Goal: Task Accomplishment & Management: Manage account settings

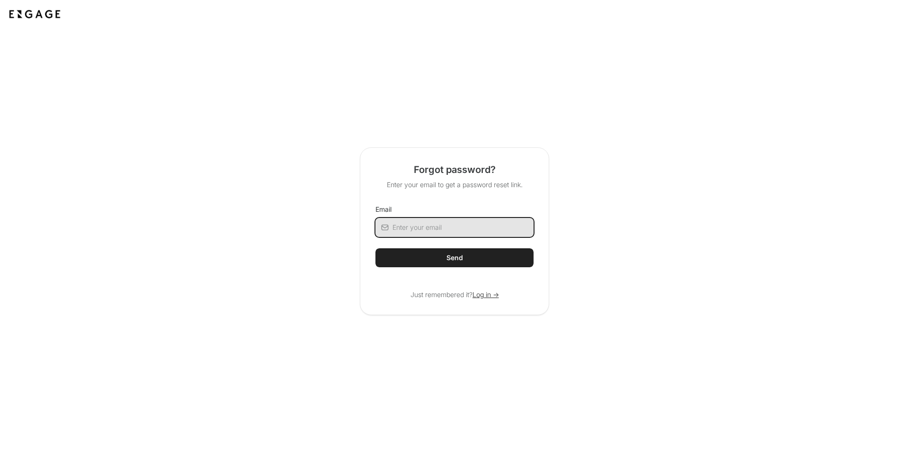
click at [423, 234] on input "Email" at bounding box center [462, 227] width 141 height 19
type input "[EMAIL_ADDRESS][DOMAIN_NAME]"
click at [460, 266] on button "Send" at bounding box center [454, 257] width 158 height 19
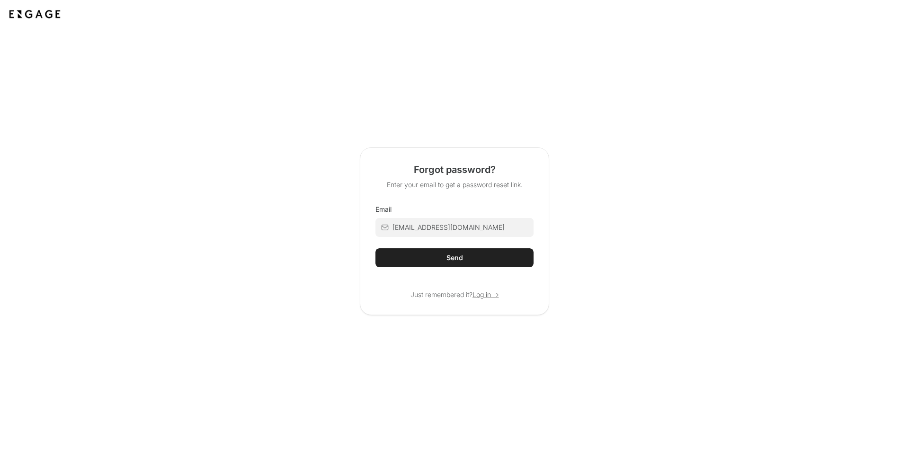
click at [491, 295] on span "Log in ->" at bounding box center [485, 294] width 27 height 9
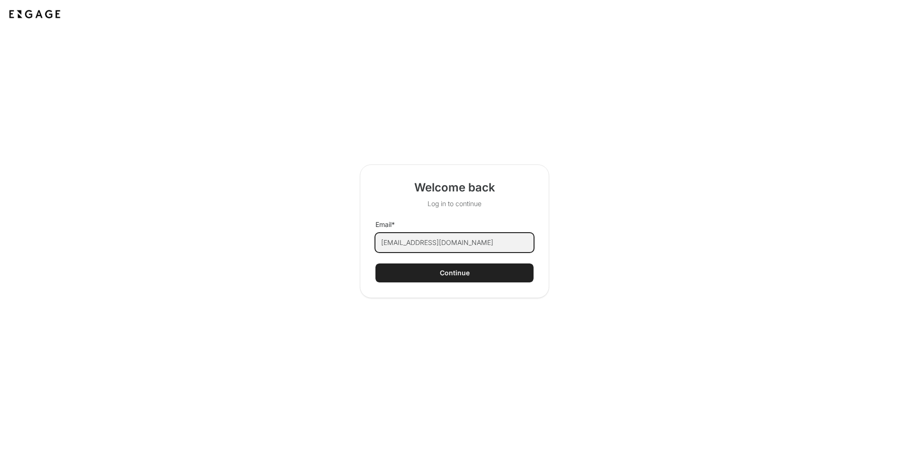
type input "cghiberti@flydexa.com"
click at [463, 273] on div "Continue" at bounding box center [455, 272] width 30 height 9
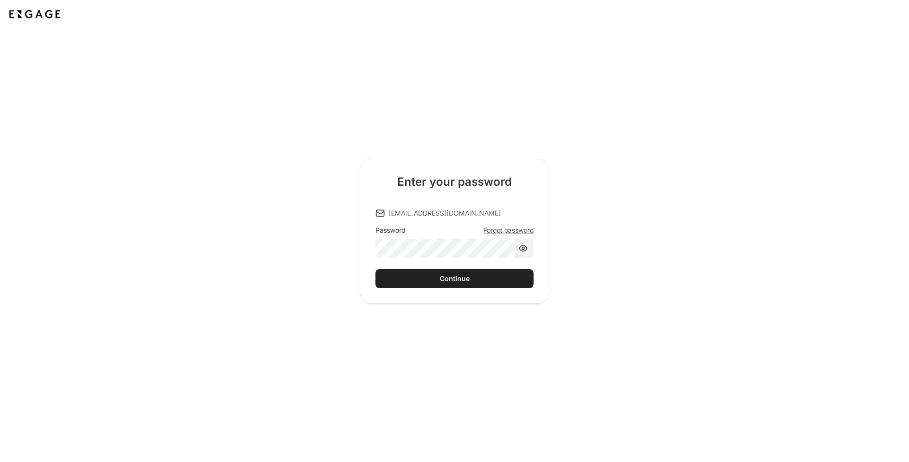
click at [423, 283] on button "Continue" at bounding box center [454, 278] width 158 height 19
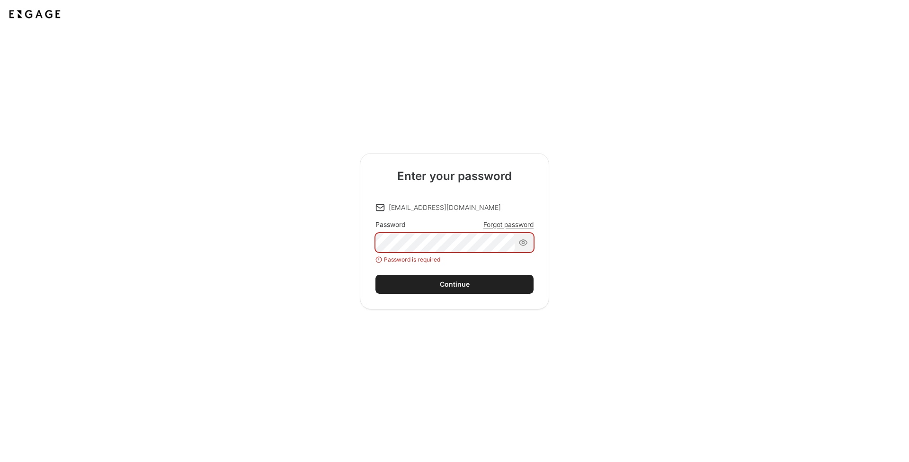
click at [310, 239] on div "Enter your password cghiberti@flydexa.com Password Forgot password Password is …" at bounding box center [455, 231] width 540 height 156
click at [305, 268] on div "Enter your password cghiberti@flydexa.com Password Forgot password Password is …" at bounding box center [455, 231] width 540 height 156
click at [312, 4] on section "Enter your password cghiberti@flydexa.com Password Forgot password Password is …" at bounding box center [454, 231] width 909 height 462
click at [248, 0] on section "Enter your password cghiberti@flydexa.com Password Forgot password Password is …" at bounding box center [454, 231] width 909 height 462
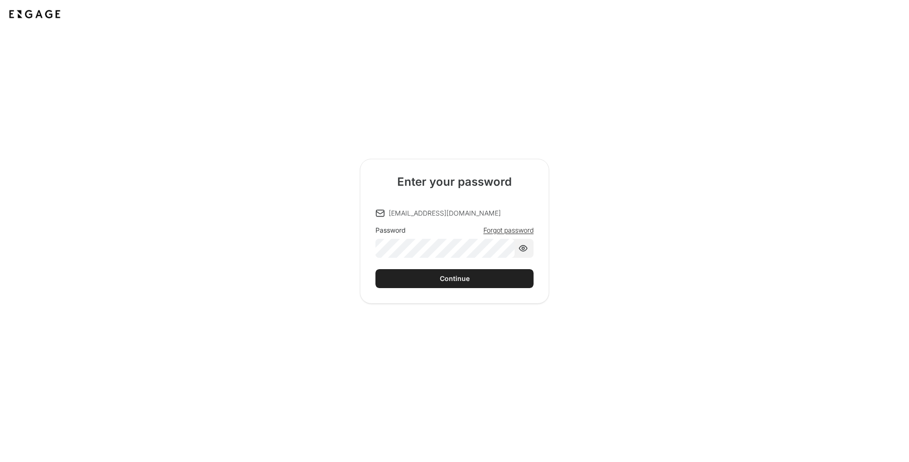
click at [441, 283] on button "Continue" at bounding box center [454, 278] width 158 height 19
